Goal: Navigation & Orientation: Understand site structure

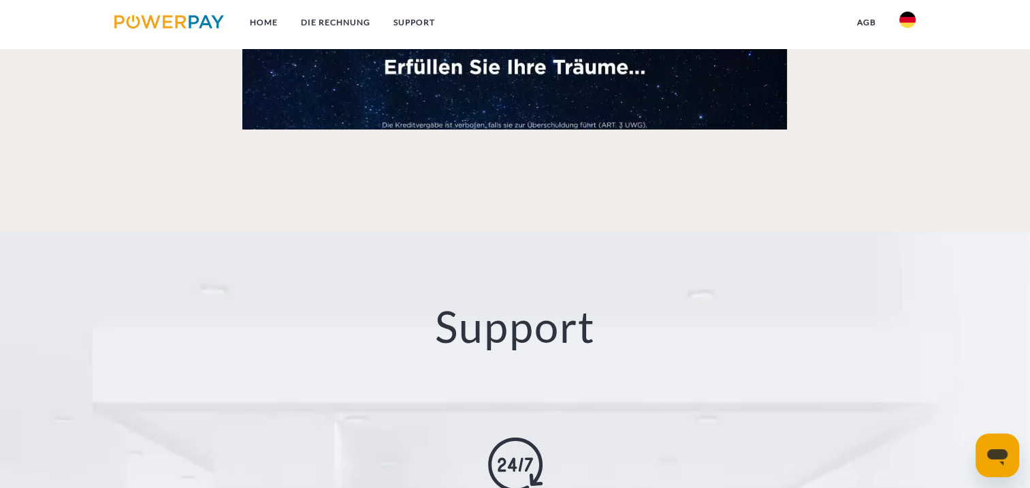
scroll to position [2111, 0]
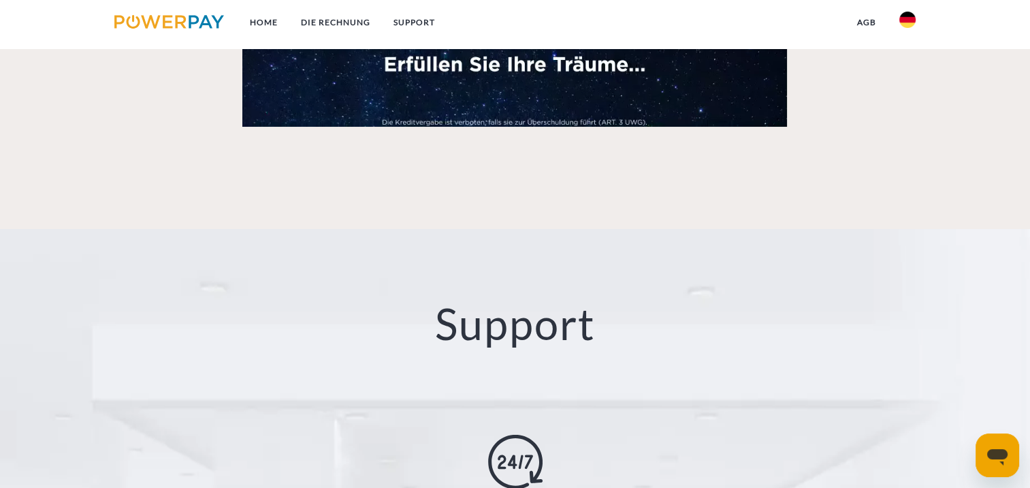
click at [174, 17] on img at bounding box center [169, 22] width 110 height 14
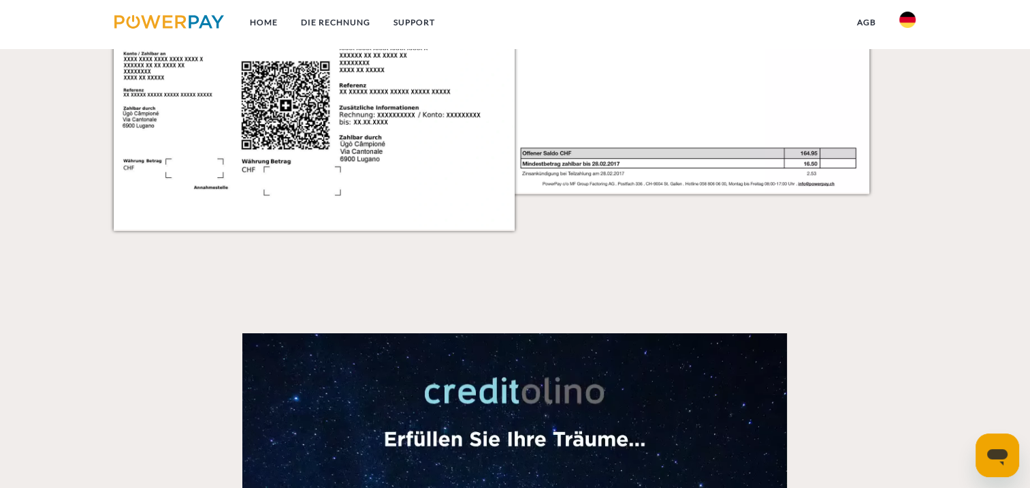
click at [174, 17] on img at bounding box center [169, 22] width 110 height 14
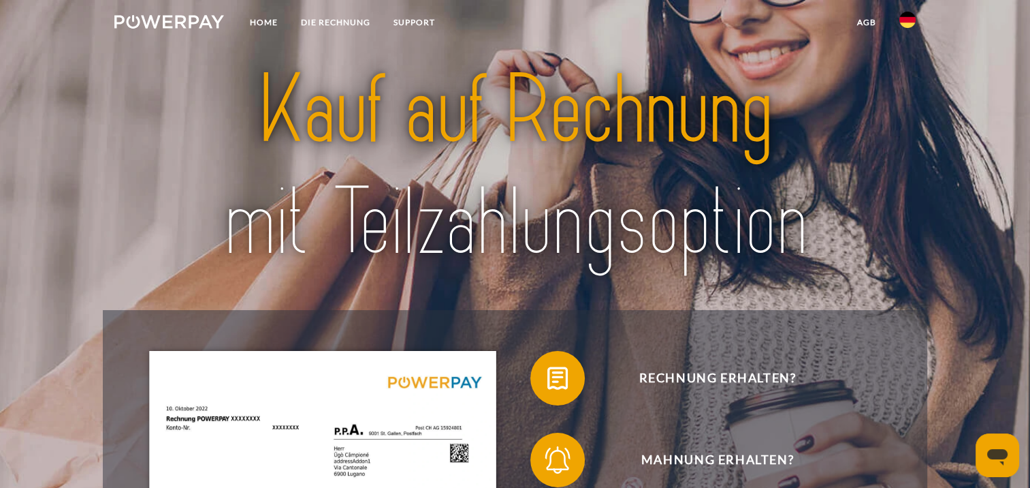
click at [131, 262] on div at bounding box center [515, 167] width 824 height 285
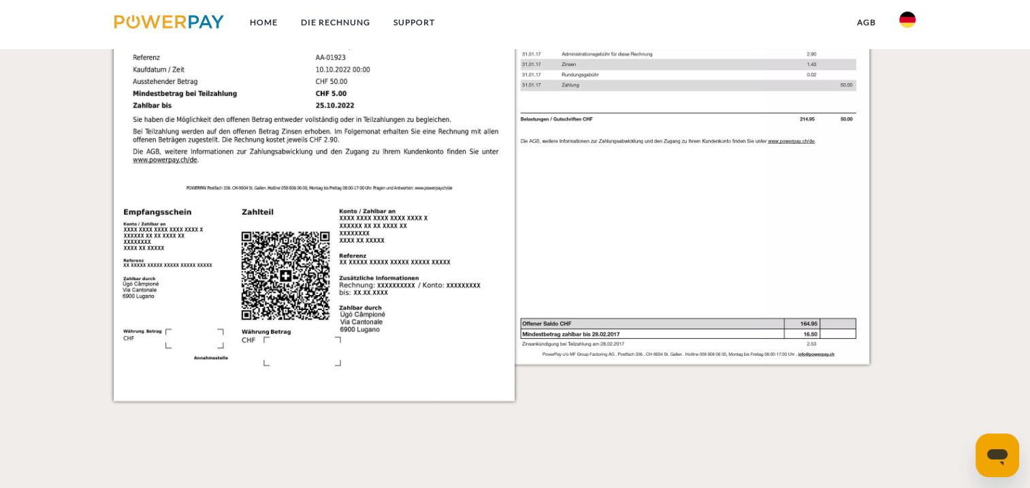
scroll to position [1294, 0]
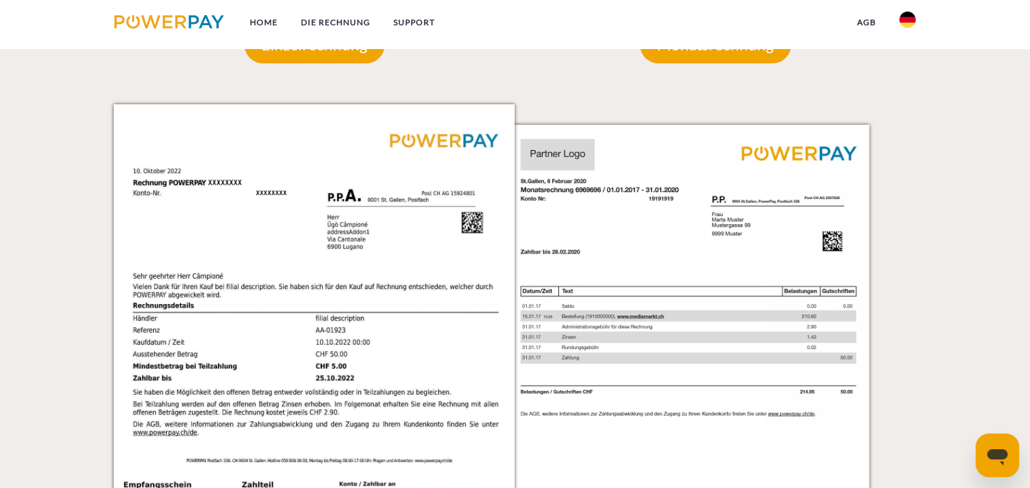
click at [139, 20] on img at bounding box center [169, 22] width 110 height 14
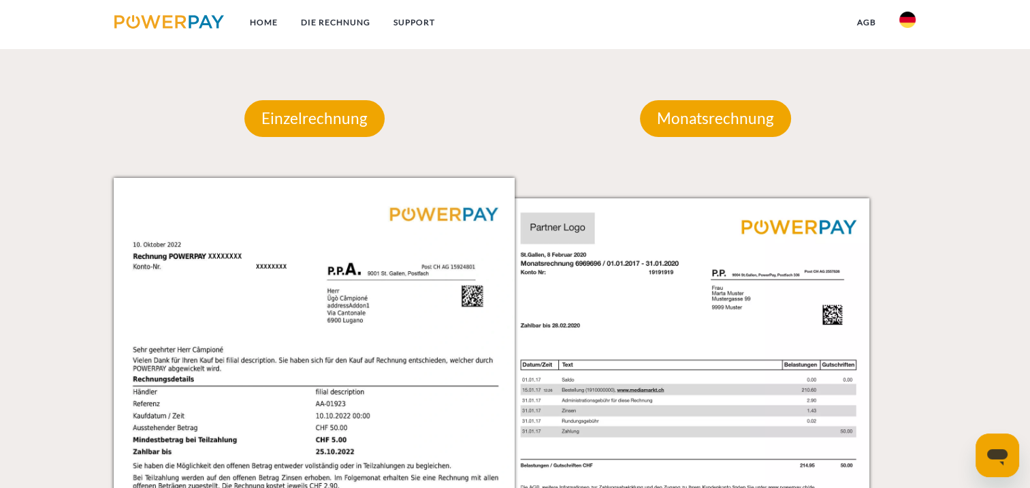
click at [139, 20] on img at bounding box center [169, 22] width 110 height 14
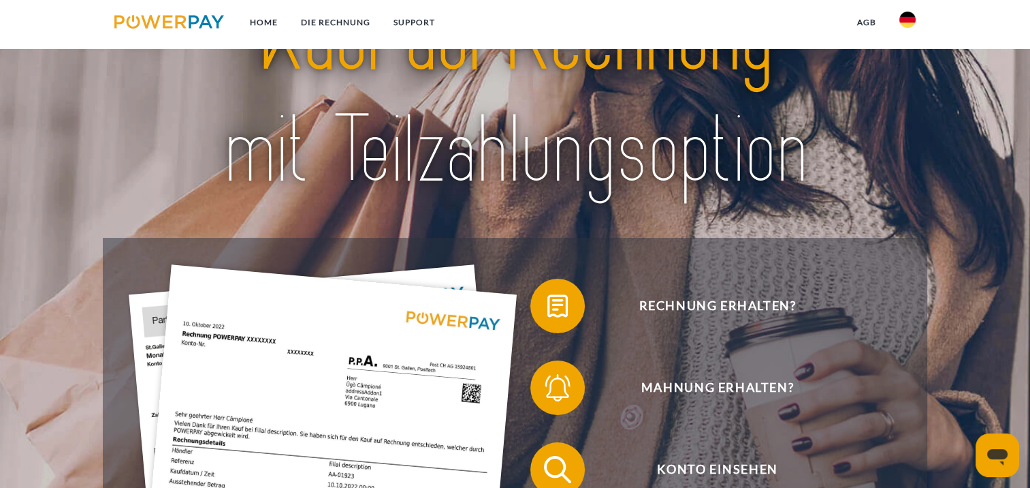
scroll to position [0, 0]
